Goal: Transaction & Acquisition: Purchase product/service

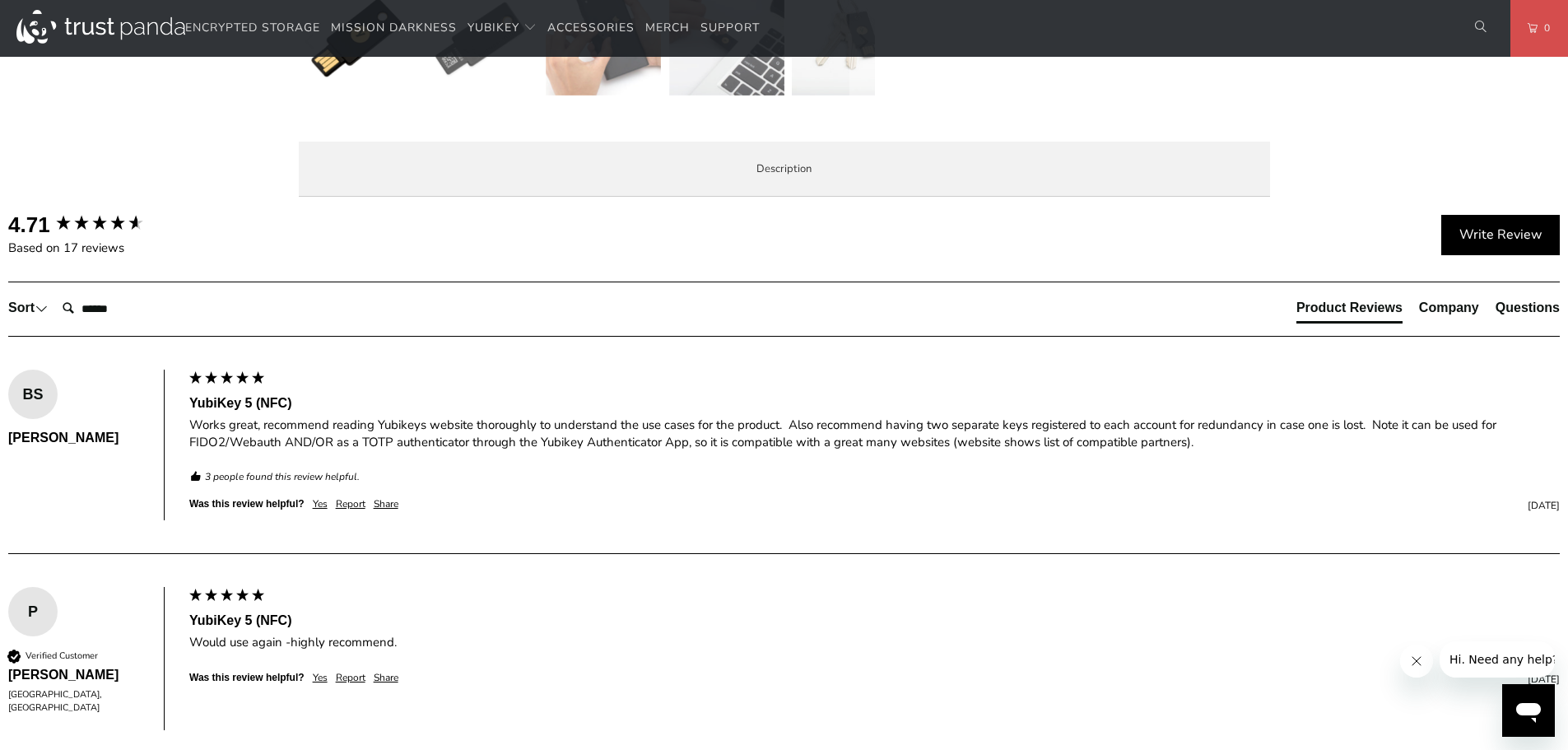
scroll to position [577, 0]
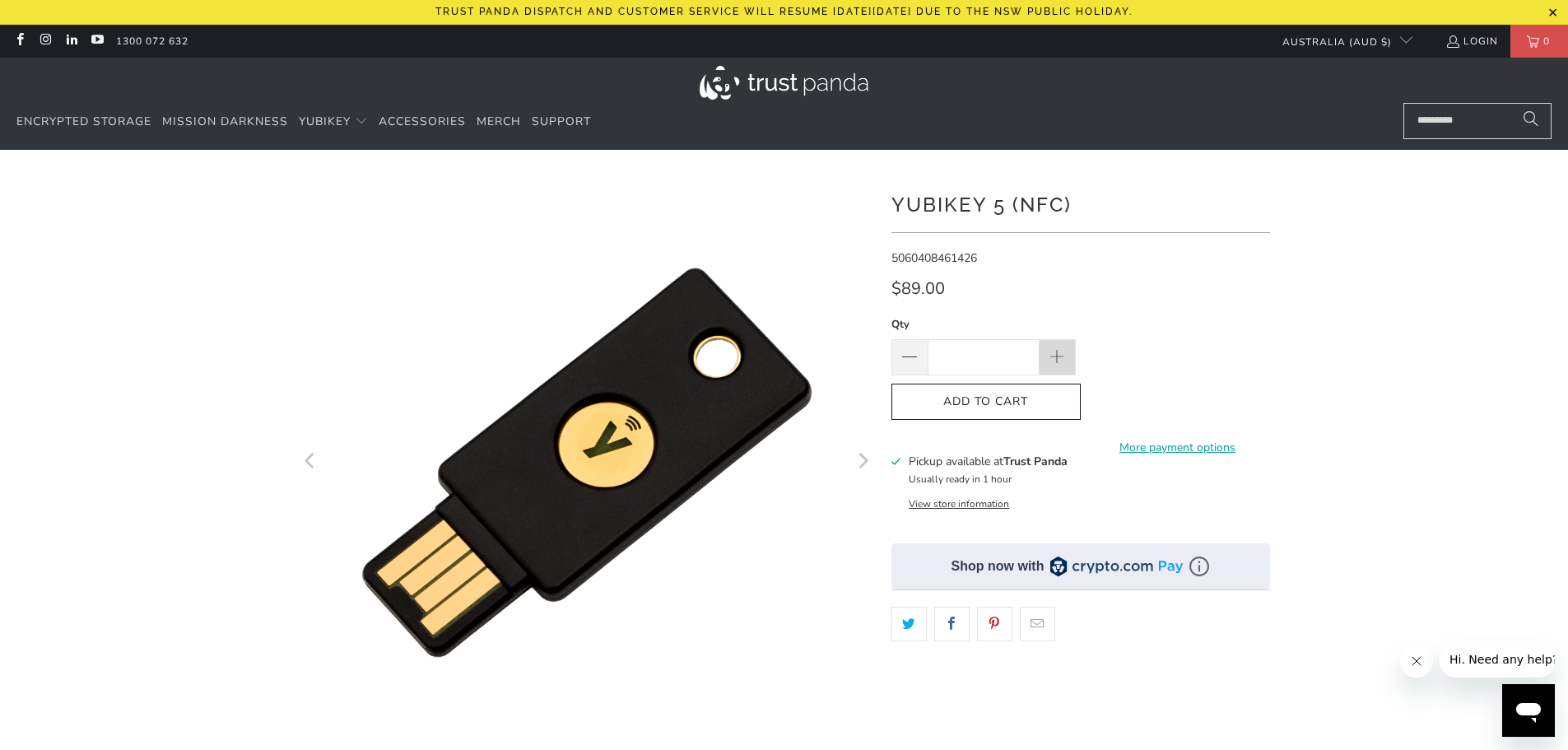
click at [1058, 360] on span at bounding box center [1057, 357] width 18 height 18
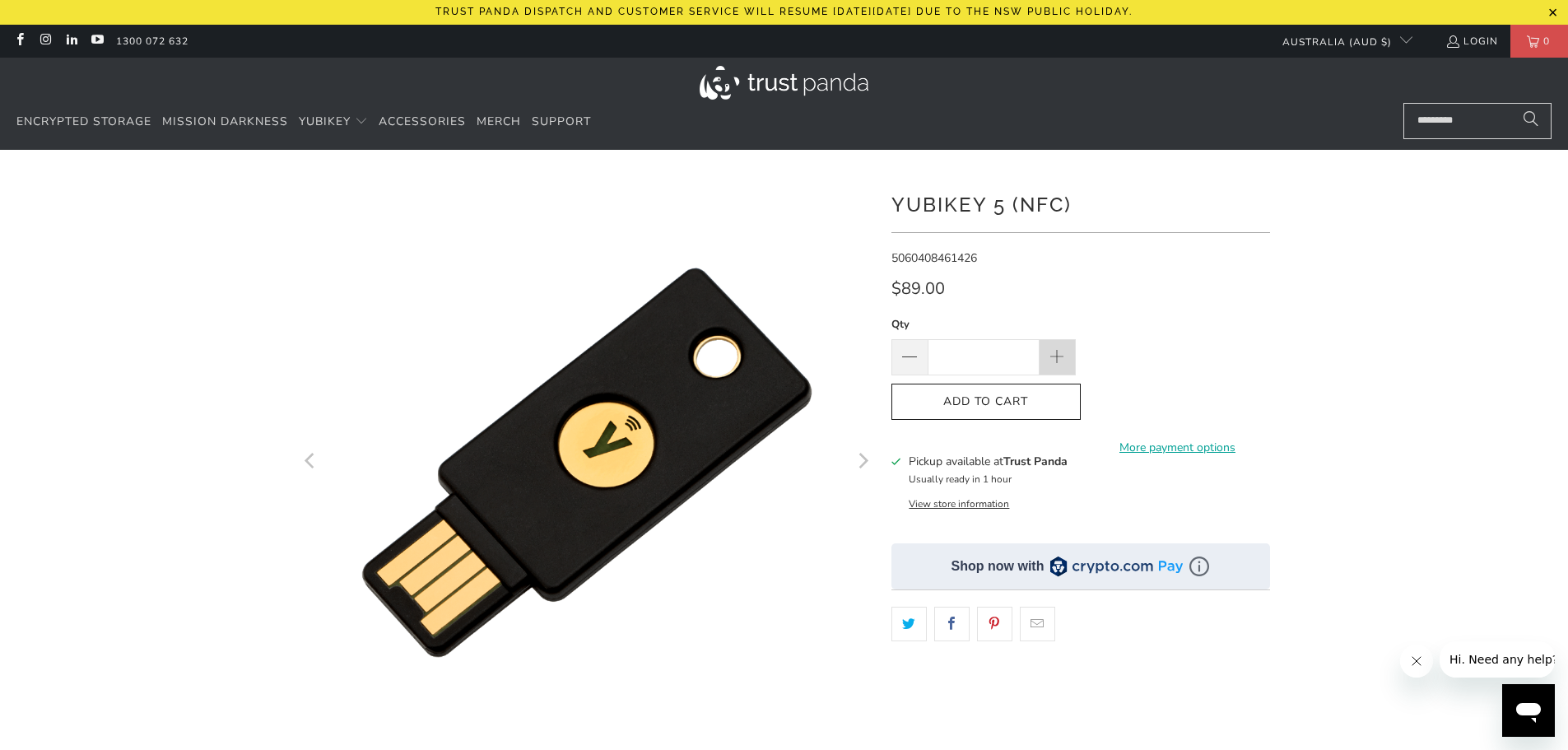
click at [1058, 360] on span at bounding box center [1057, 357] width 18 height 18
type input "*"
click at [1054, 390] on button "Add to Cart" at bounding box center [986, 402] width 190 height 37
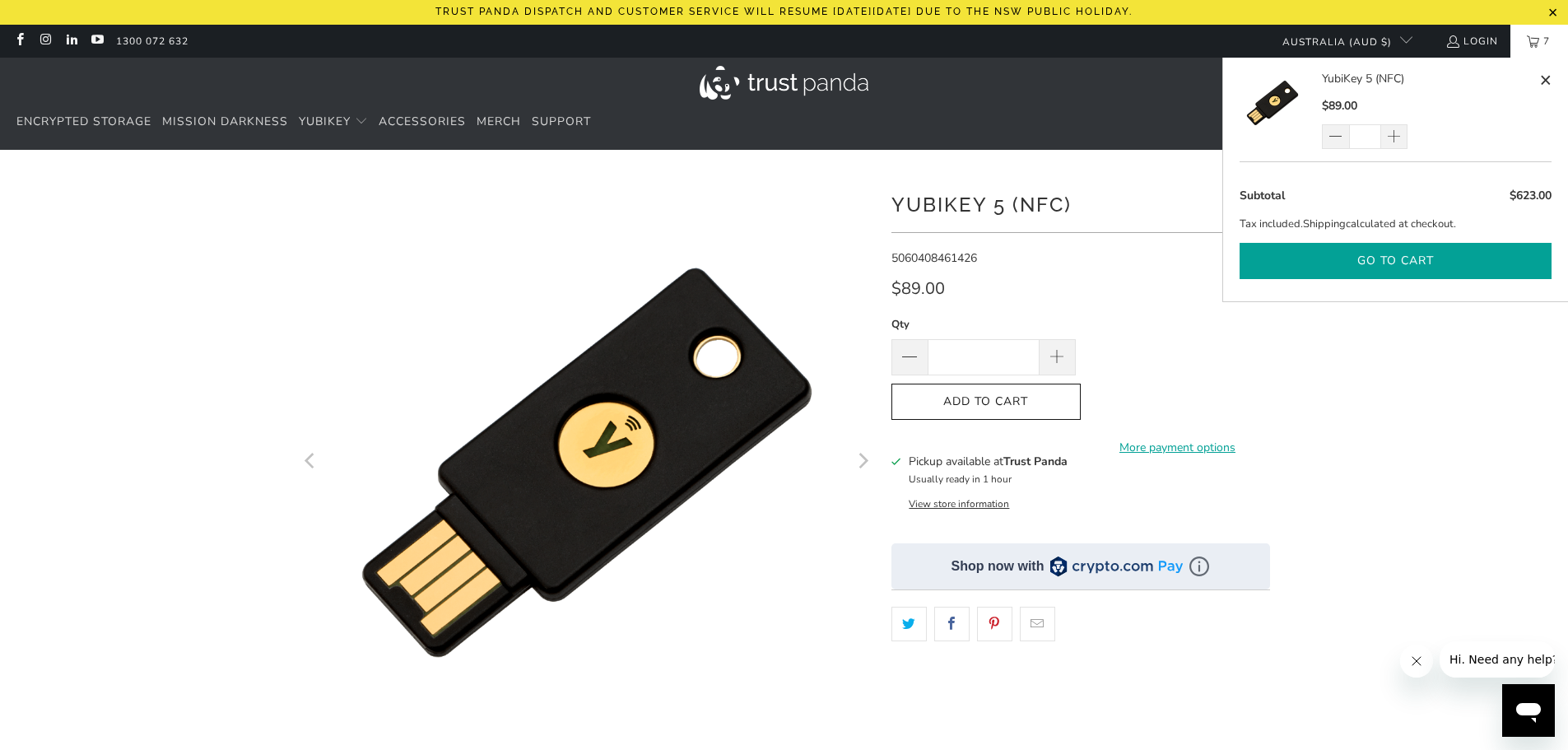
click at [1474, 253] on button "Go to cart" at bounding box center [1395, 261] width 312 height 37
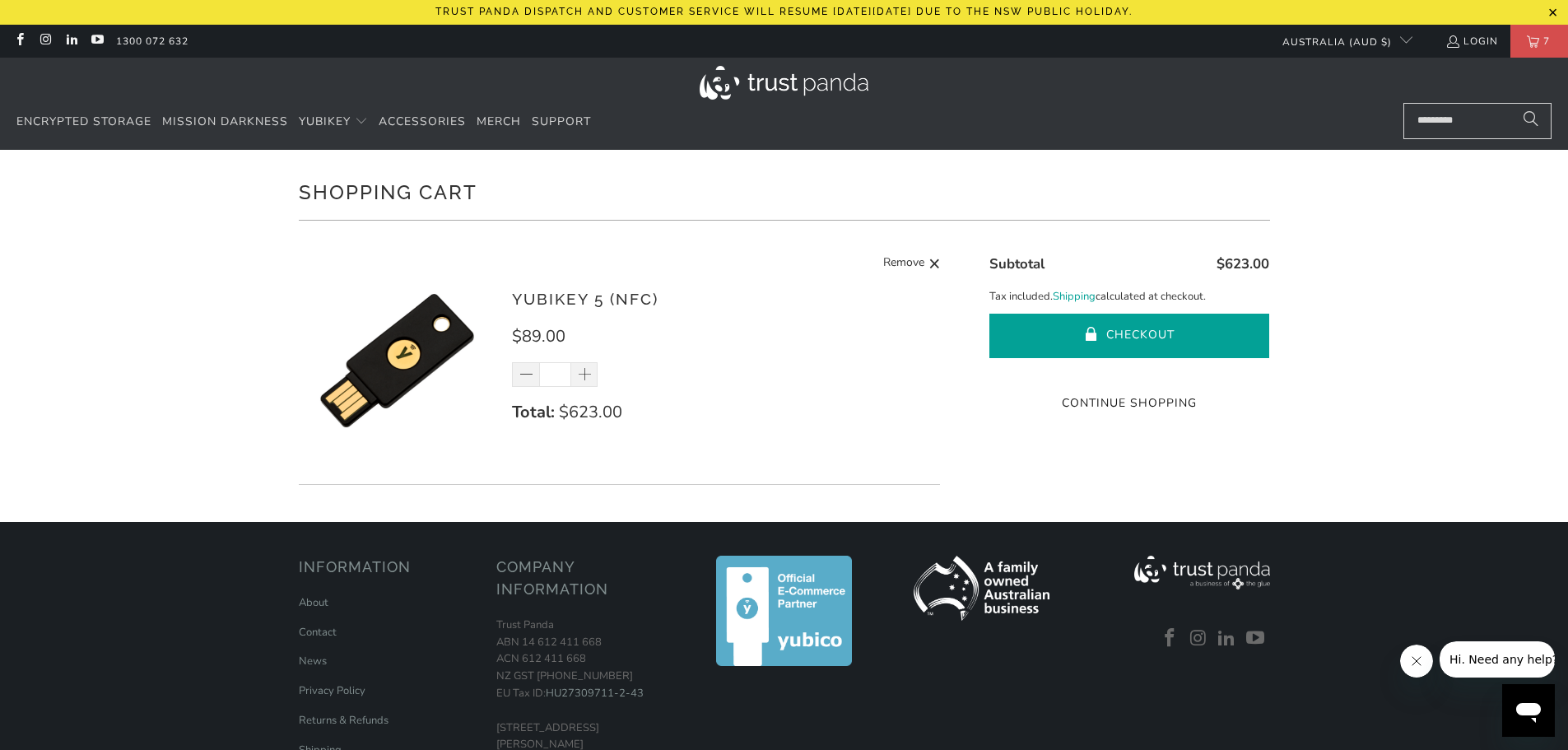
click at [1135, 334] on button "Checkout" at bounding box center [1130, 335] width 280 height 45
